Goal: Transaction & Acquisition: Purchase product/service

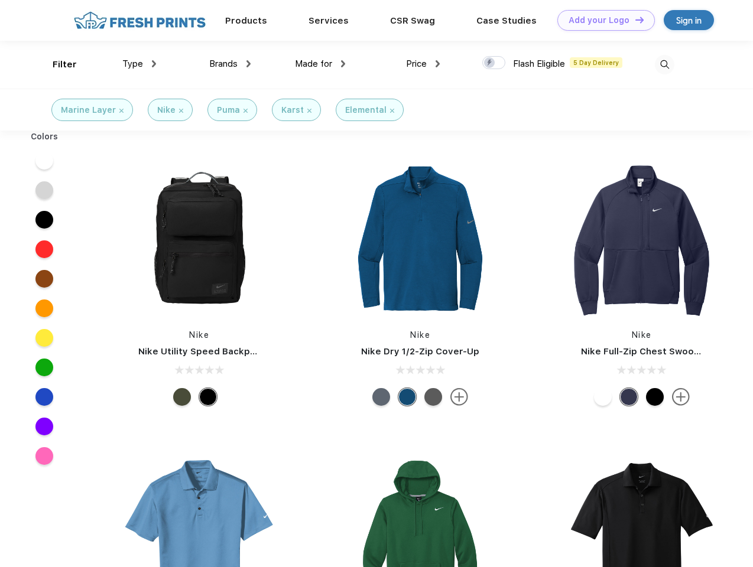
scroll to position [1, 0]
click at [601, 20] on link "Add your Logo Design Tool" at bounding box center [605, 20] width 97 height 21
click at [0, 0] on div "Design Tool" at bounding box center [0, 0] width 0 height 0
click at [634, 19] on link "Add your Logo Design Tool" at bounding box center [605, 20] width 97 height 21
click at [57, 64] on div "Filter" at bounding box center [65, 65] width 24 height 14
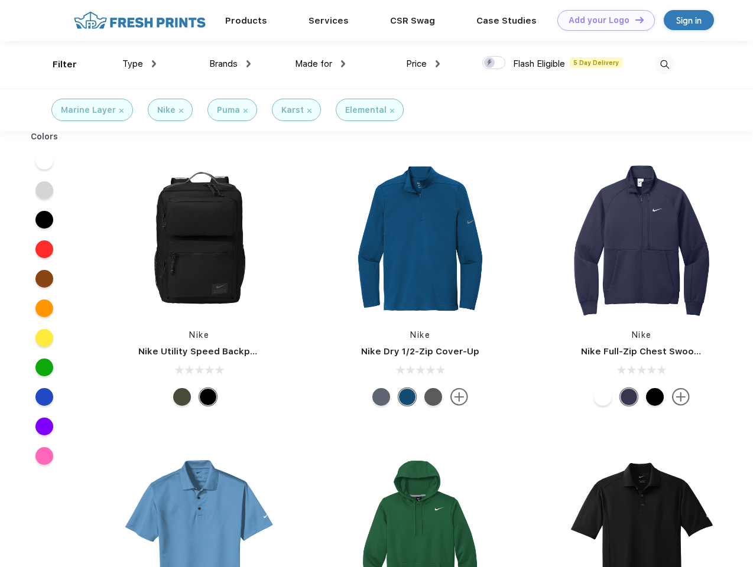
click at [139, 64] on span "Type" at bounding box center [132, 63] width 21 height 11
click at [230, 64] on span "Brands" at bounding box center [223, 63] width 28 height 11
click at [320, 64] on span "Made for" at bounding box center [313, 63] width 37 height 11
click at [423, 64] on span "Price" at bounding box center [416, 63] width 21 height 11
click at [494, 63] on div at bounding box center [493, 62] width 23 height 13
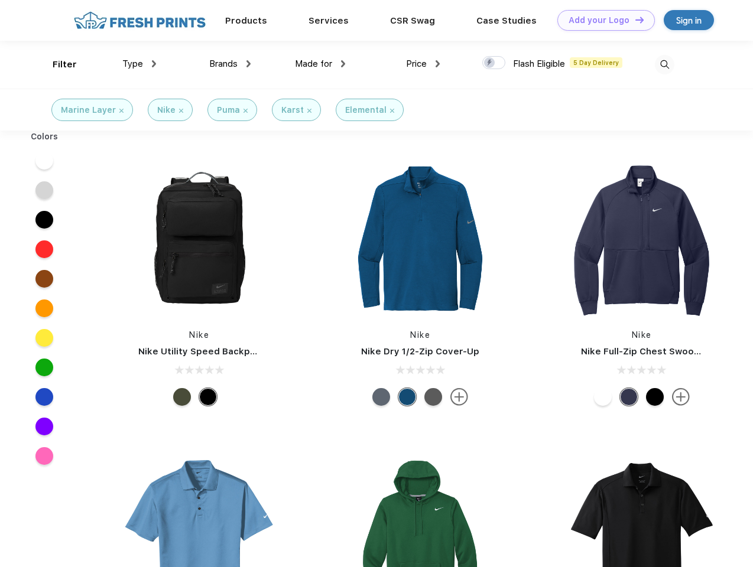
click at [490, 63] on input "checkbox" at bounding box center [486, 60] width 8 height 8
click at [664, 64] on img at bounding box center [664, 64] width 19 height 19
